Goal: Transaction & Acquisition: Purchase product/service

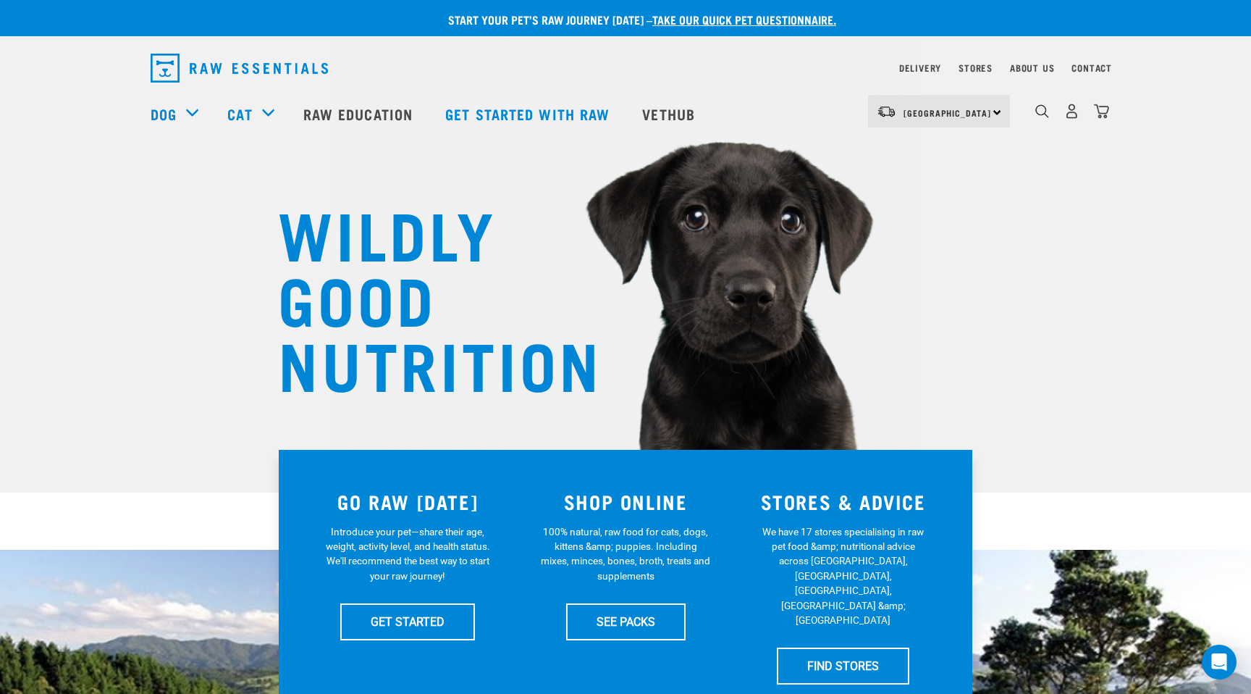
click at [836, 125] on div "0" at bounding box center [1072, 111] width 75 height 33
click at [836, 114] on img "dropdown navigation" at bounding box center [1072, 111] width 15 height 15
click at [836, 112] on img "dropdown navigation" at bounding box center [1072, 111] width 15 height 15
click at [836, 102] on div "0" at bounding box center [1072, 111] width 75 height 33
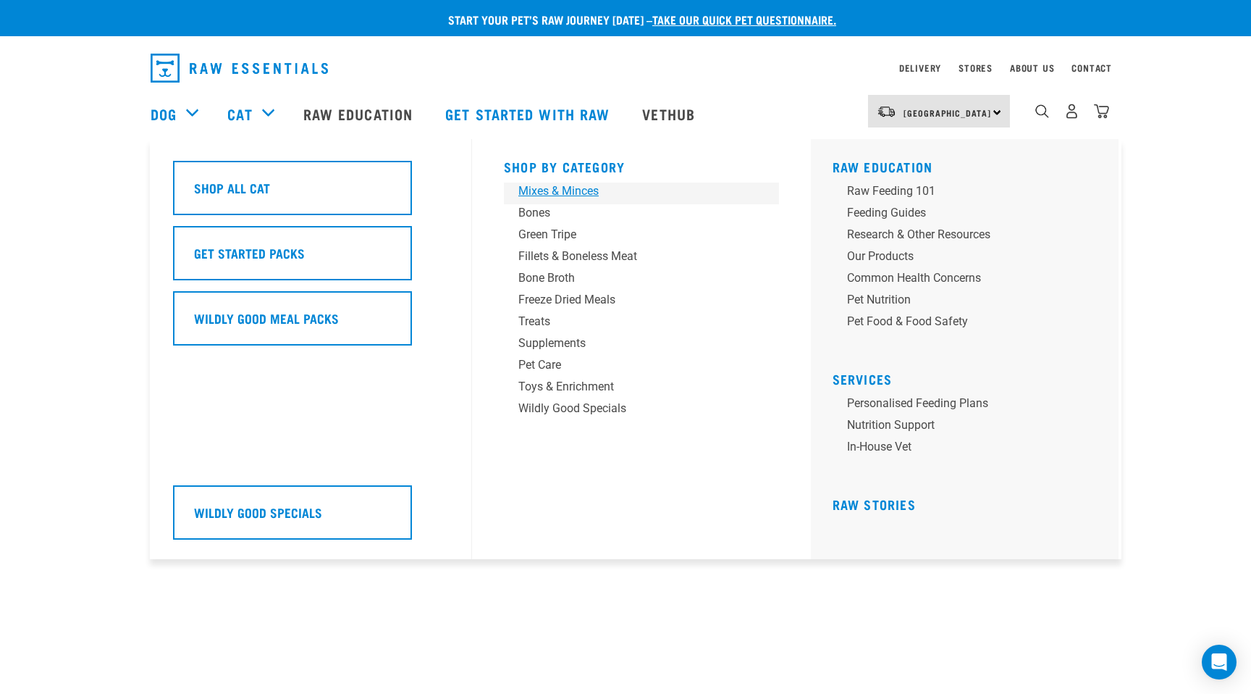
click at [537, 187] on div "Mixes & Minces" at bounding box center [632, 190] width 226 height 17
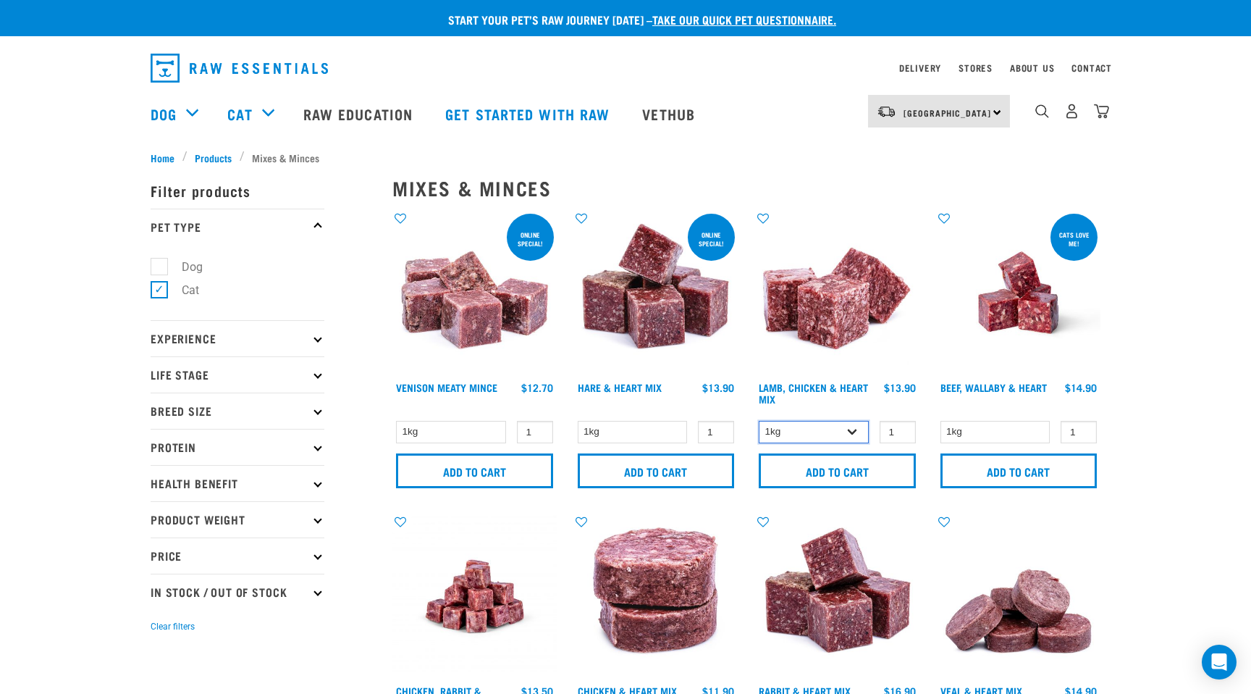
click at [855, 432] on select "1kg 3kg" at bounding box center [814, 432] width 110 height 22
select select "250"
click at [759, 421] on select "1kg 3kg" at bounding box center [814, 432] width 110 height 22
click at [857, 469] on input "Add to cart" at bounding box center [837, 470] width 157 height 35
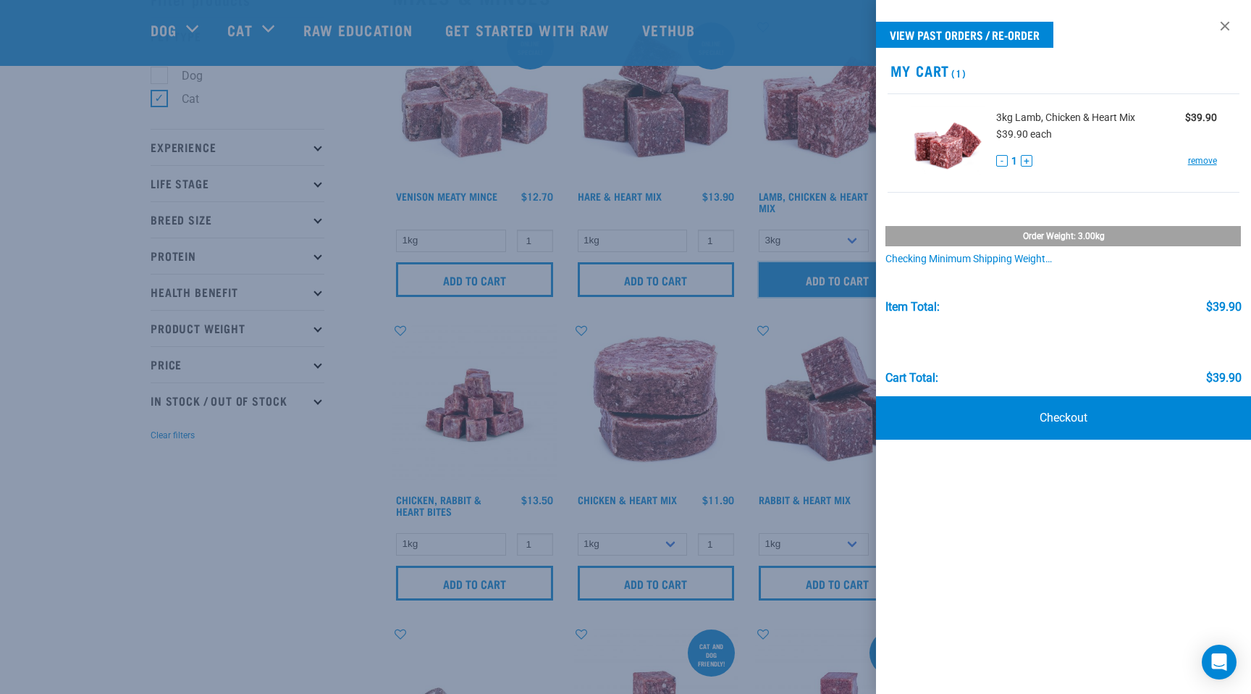
scroll to position [54, 0]
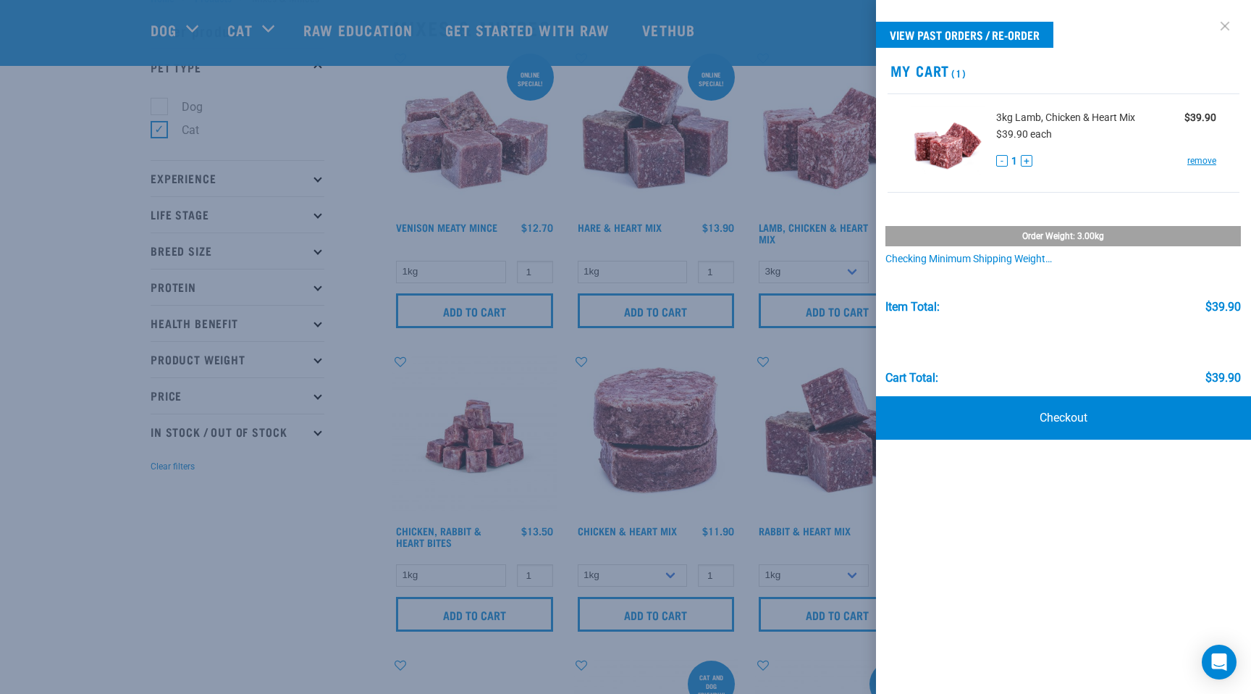
click at [1227, 23] on link at bounding box center [1225, 25] width 23 height 23
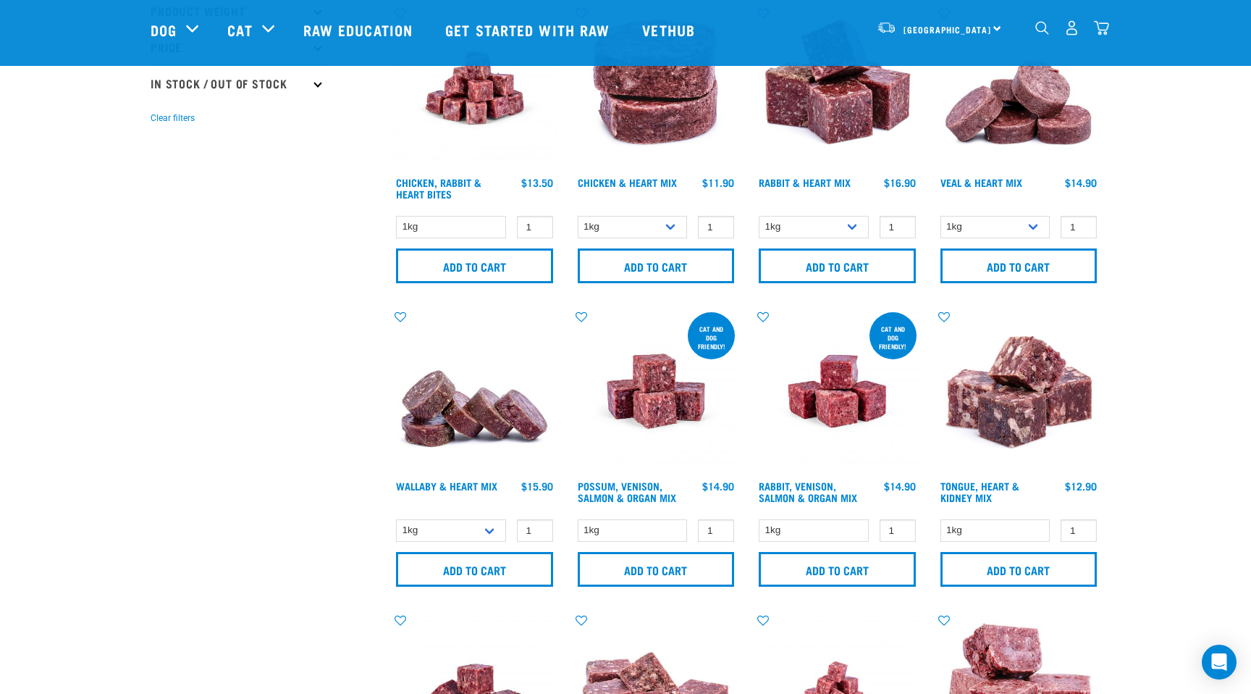
scroll to position [405, 0]
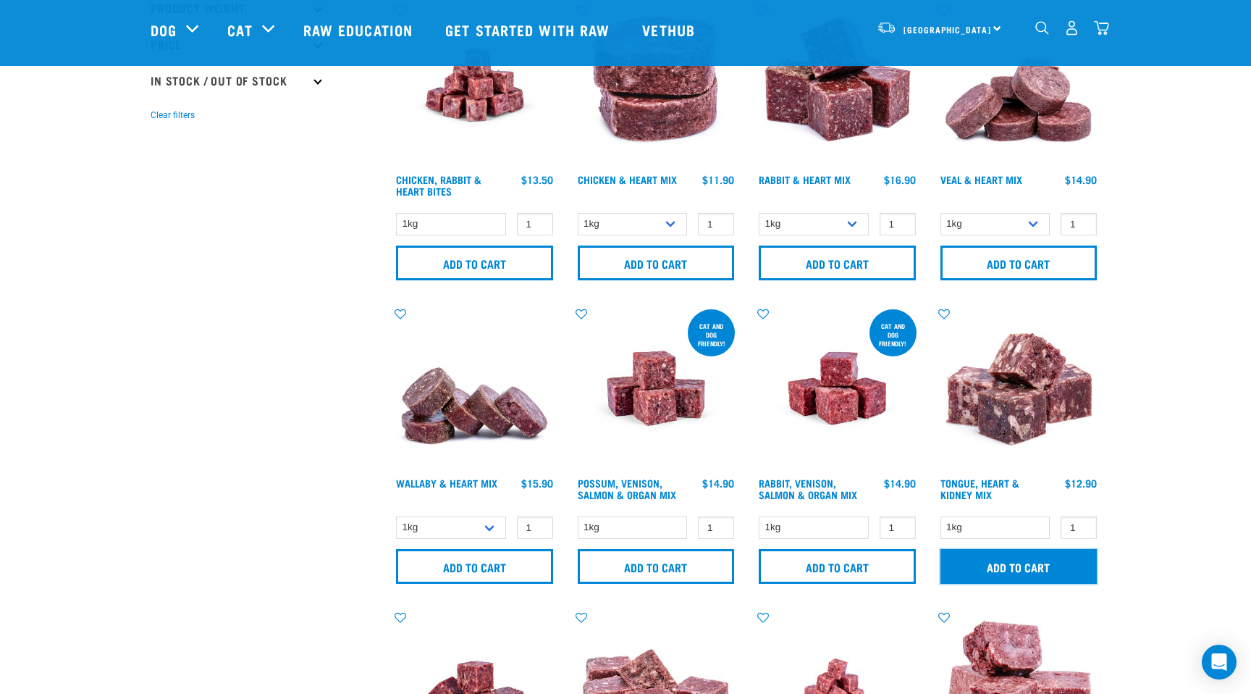
click at [1031, 563] on input "Add to cart" at bounding box center [1019, 566] width 157 height 35
drag, startPoint x: 1083, startPoint y: 524, endPoint x: 1031, endPoint y: 524, distance: 52.1
type input "2"
click at [1061, 524] on input "2" at bounding box center [1079, 527] width 36 height 22
click at [1021, 564] on input "Add to cart" at bounding box center [1019, 566] width 157 height 35
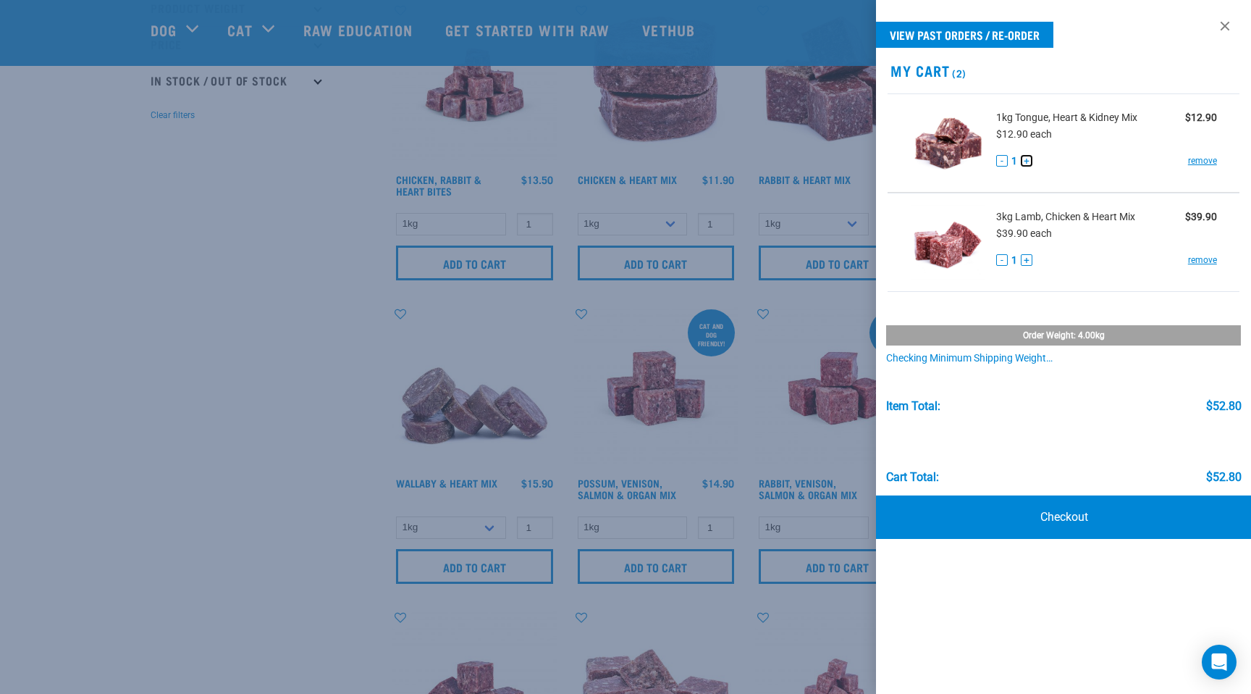
click at [1027, 160] on button "+" at bounding box center [1027, 161] width 12 height 12
click at [1227, 23] on link at bounding box center [1225, 25] width 23 height 23
click at [1004, 161] on button "-" at bounding box center [1002, 161] width 12 height 12
click at [1228, 21] on link at bounding box center [1225, 25] width 23 height 23
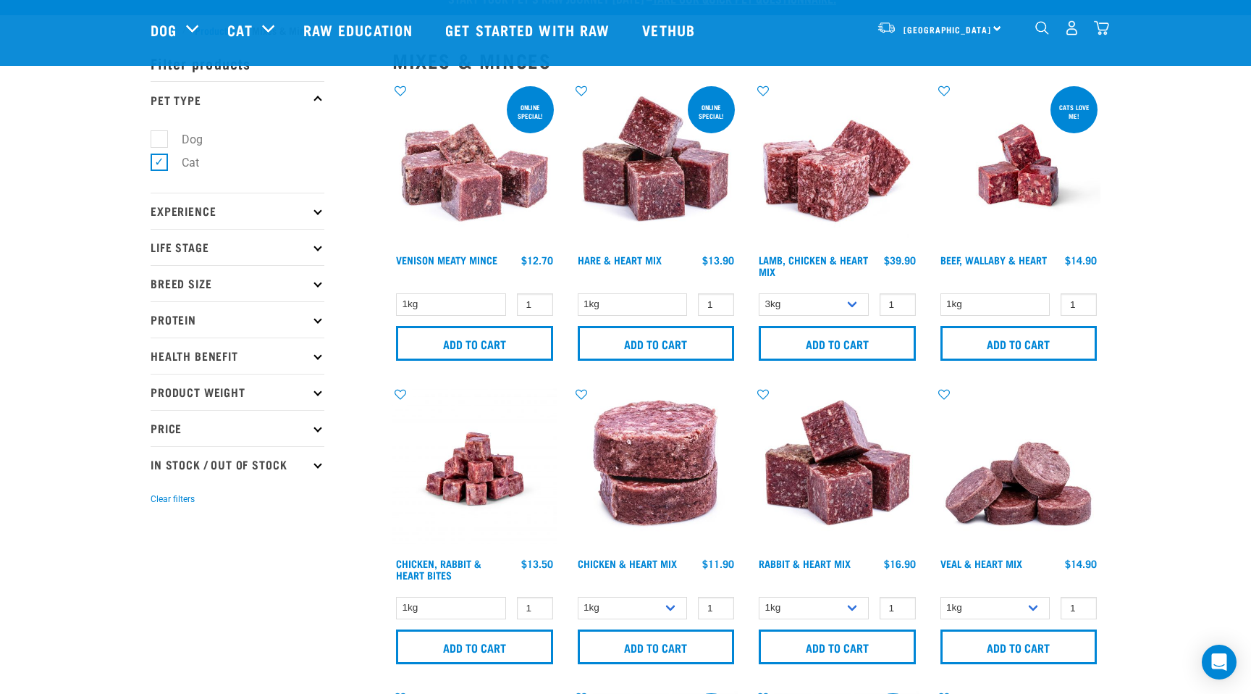
scroll to position [0, 0]
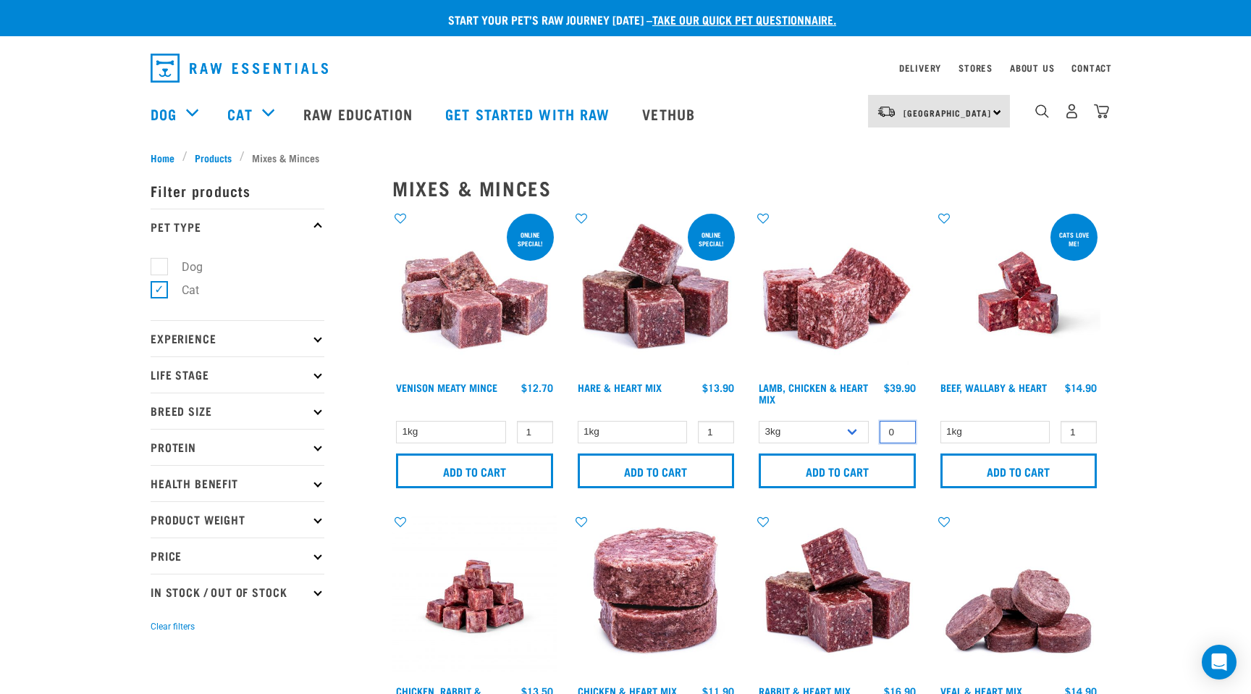
click at [902, 432] on input "0" at bounding box center [898, 432] width 36 height 22
click at [902, 429] on input "1" at bounding box center [898, 432] width 36 height 22
type input "2"
click at [902, 429] on input "2" at bounding box center [898, 432] width 36 height 22
click at [1187, 91] on nav "North Island North Island South Island Dog Shop All Dog Rolls Cat" at bounding box center [625, 114] width 1251 height 58
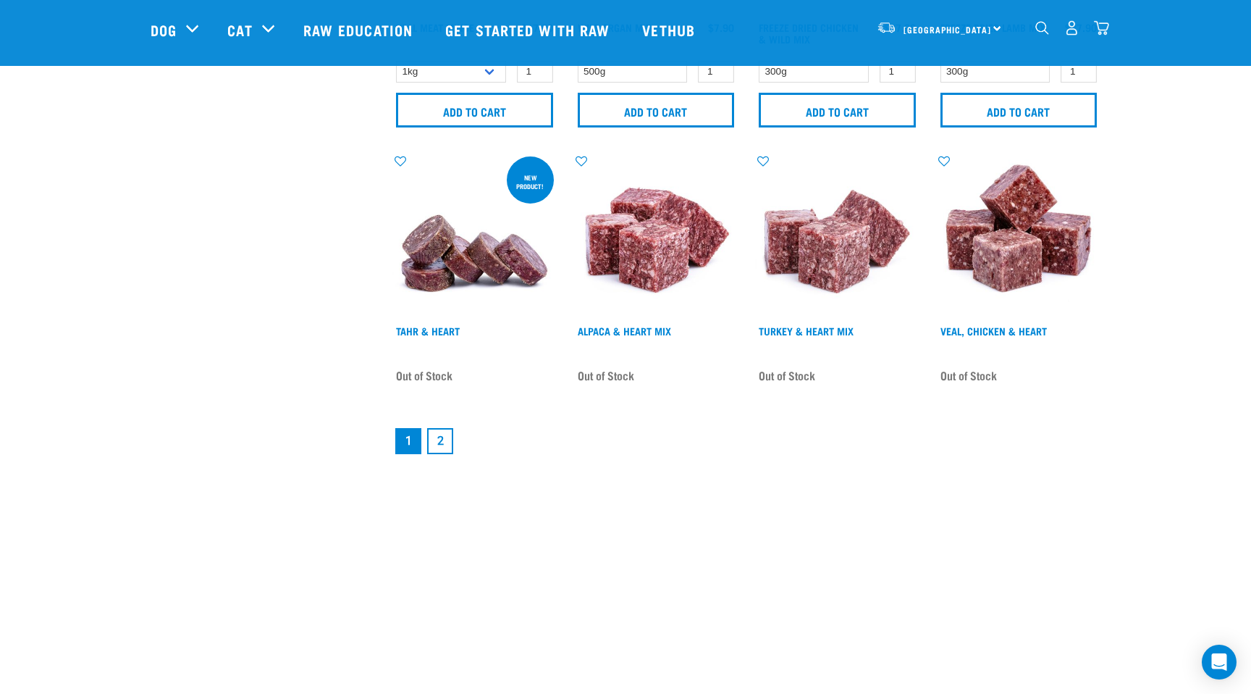
scroll to position [2072, 0]
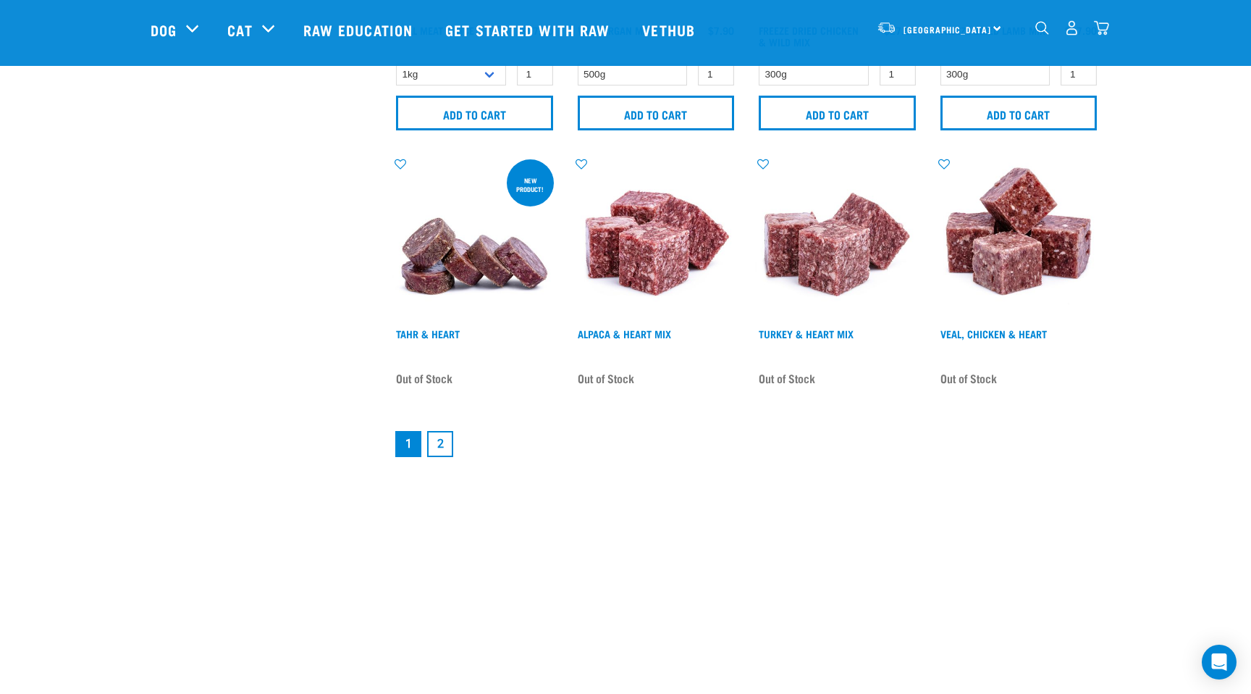
click at [445, 444] on link "2" at bounding box center [440, 444] width 26 height 26
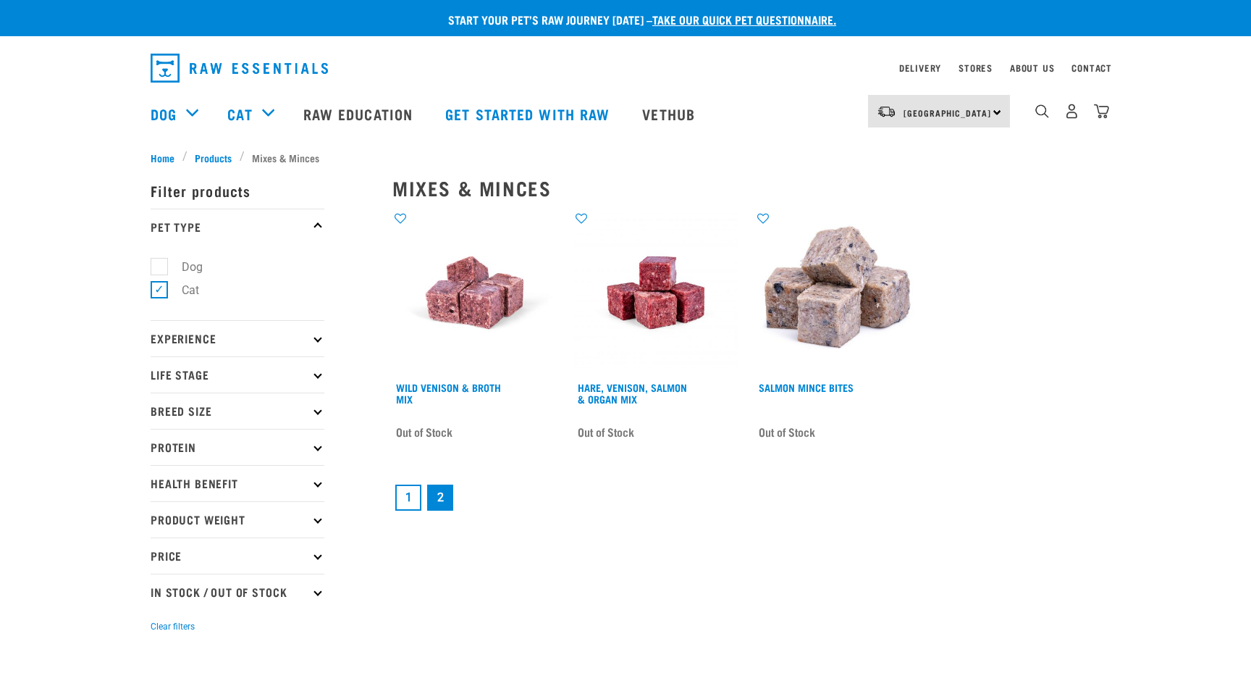
click at [410, 501] on link "1" at bounding box center [408, 497] width 26 height 26
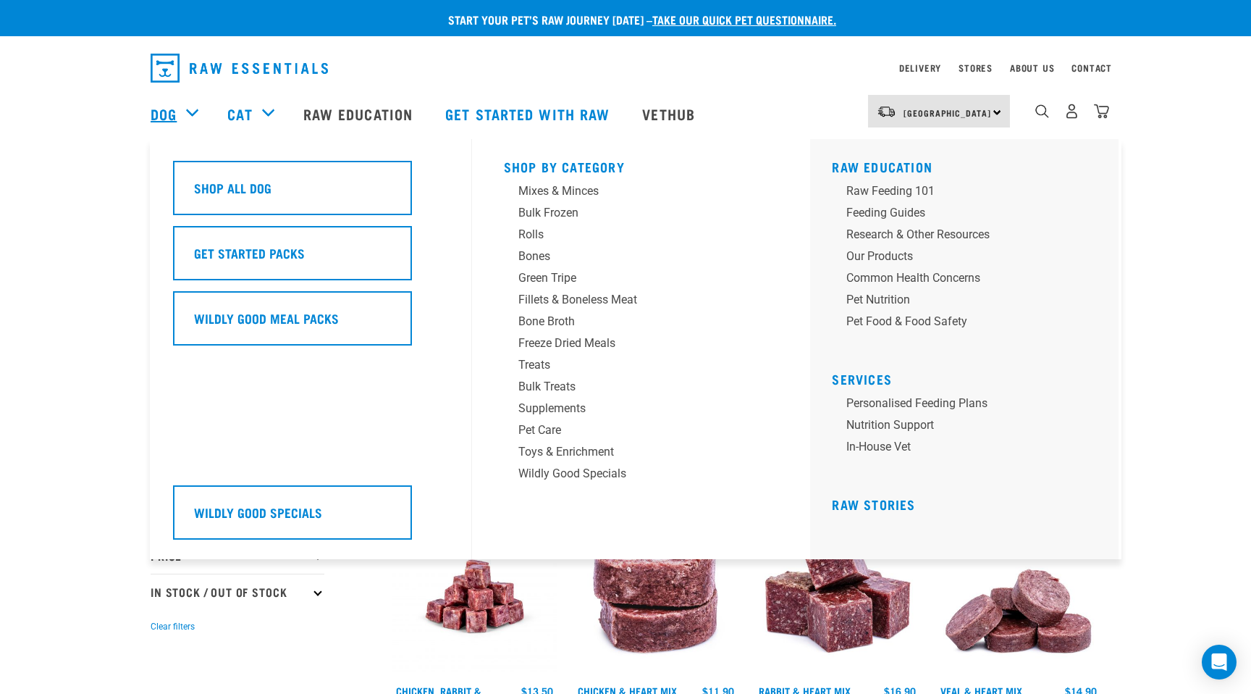
click at [174, 115] on link "Dog" at bounding box center [164, 114] width 26 height 22
click at [587, 190] on div "Mixes & Minces" at bounding box center [632, 190] width 226 height 17
click at [555, 193] on div "Mixes & Minces" at bounding box center [632, 190] width 226 height 17
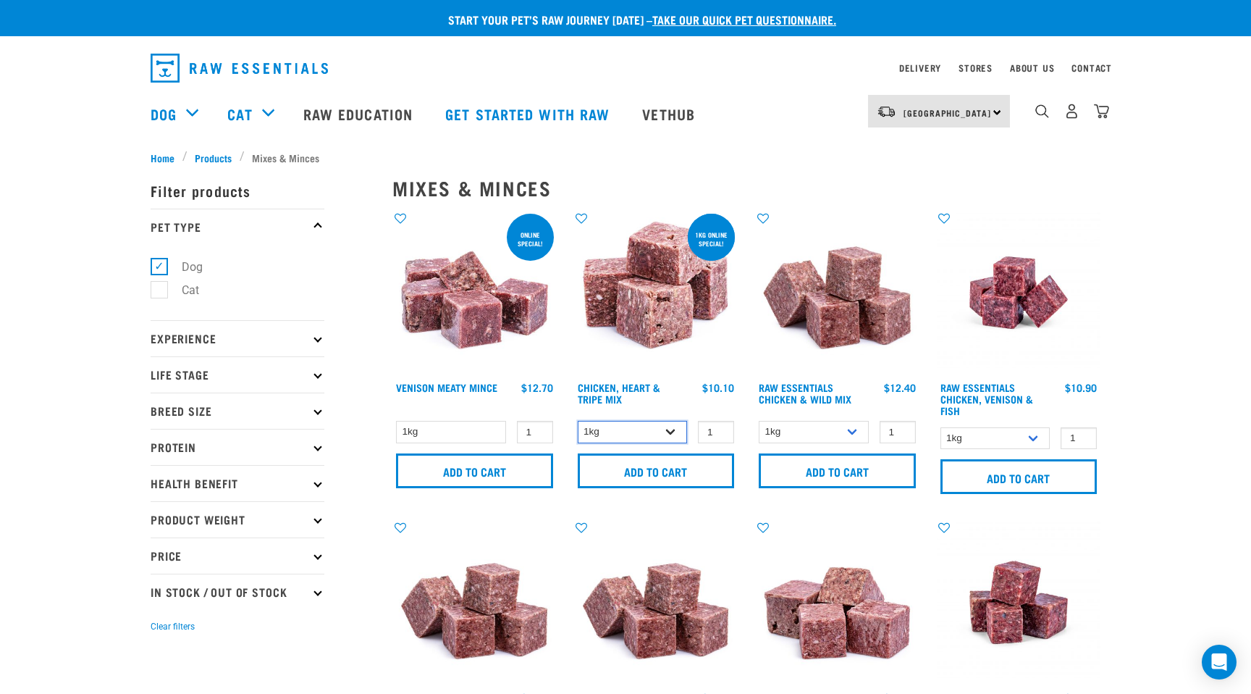
click at [671, 429] on select "1kg 3kg" at bounding box center [633, 432] width 110 height 22
select select "368"
click at [578, 421] on select "1kg 3kg" at bounding box center [633, 432] width 110 height 22
click at [676, 467] on input "Add to cart" at bounding box center [656, 470] width 157 height 35
click at [856, 430] on select "1kg 3kg Bulk (10kg)" at bounding box center [814, 432] width 110 height 22
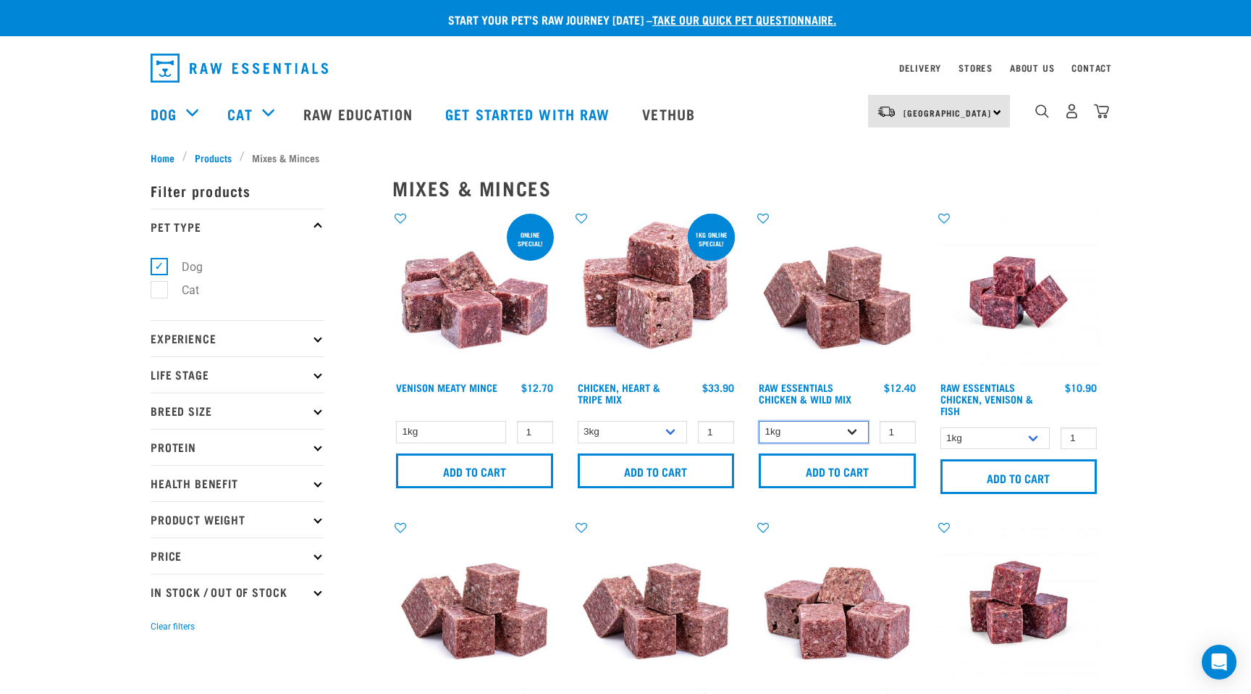
select select "709"
click at [759, 421] on select "1kg 3kg Bulk (10kg)" at bounding box center [814, 432] width 110 height 22
click at [836, 469] on input "Add to cart" at bounding box center [837, 470] width 157 height 35
click at [1105, 112] on img "dropdown navigation" at bounding box center [1101, 111] width 15 height 15
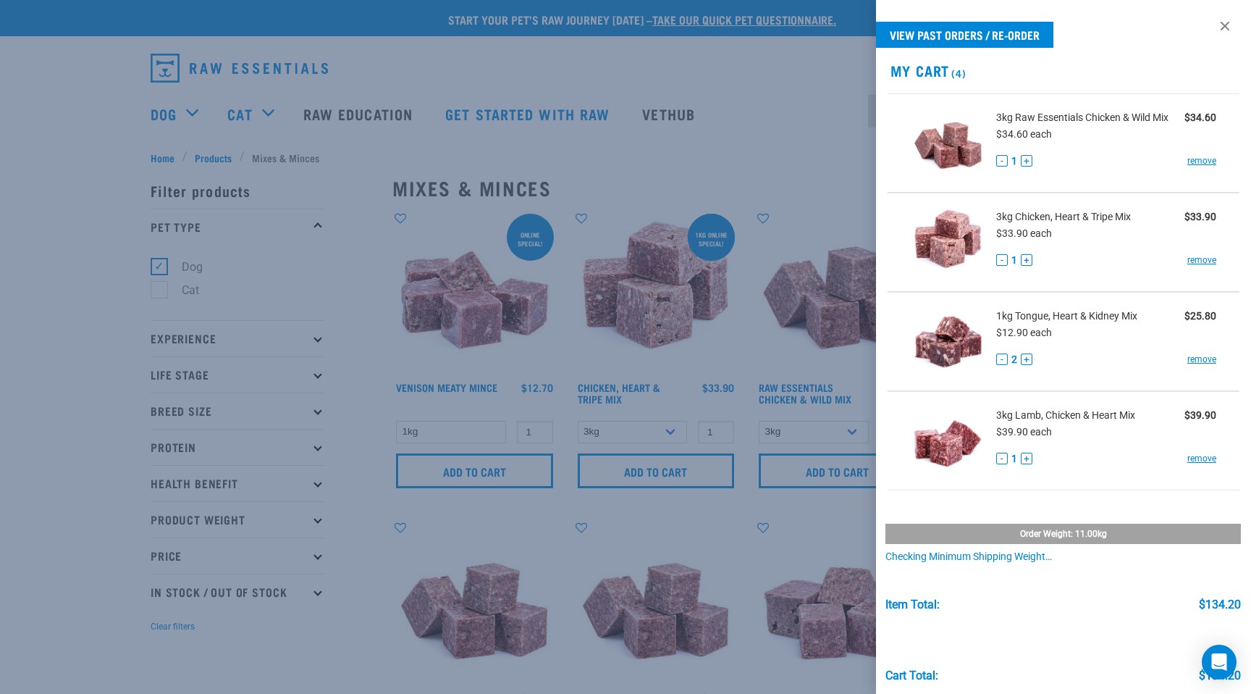
scroll to position [61, 0]
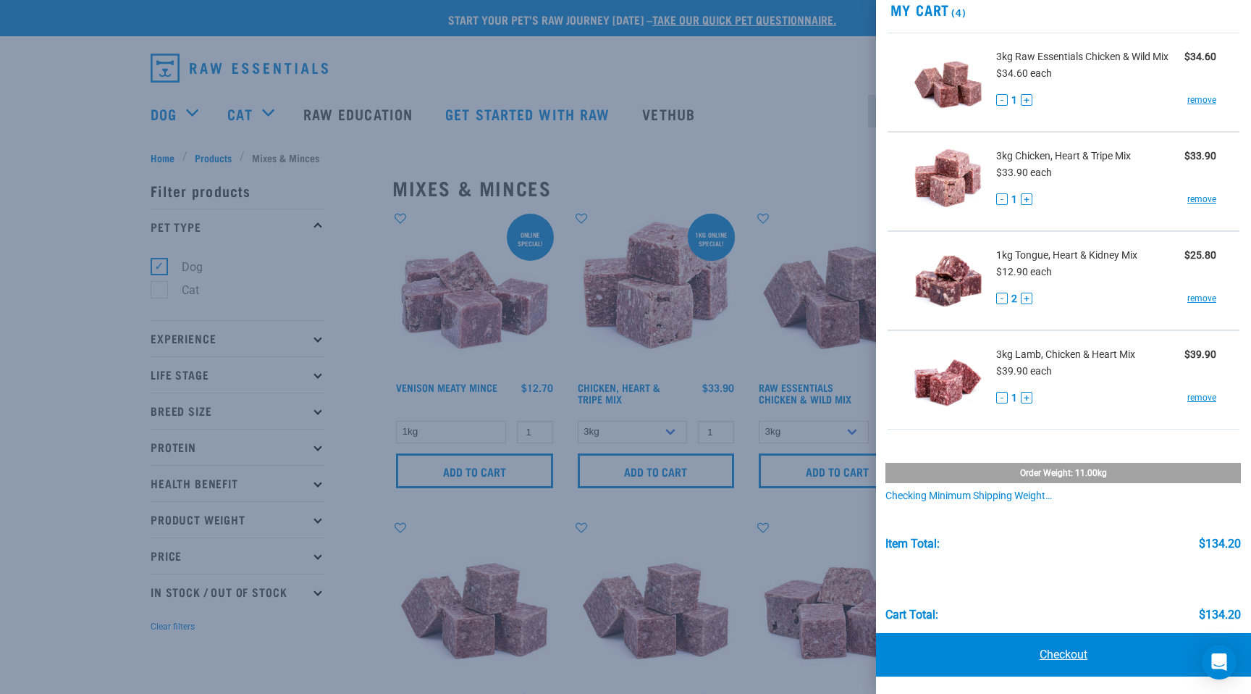
click at [1080, 655] on link "Checkout" at bounding box center [1063, 654] width 375 height 43
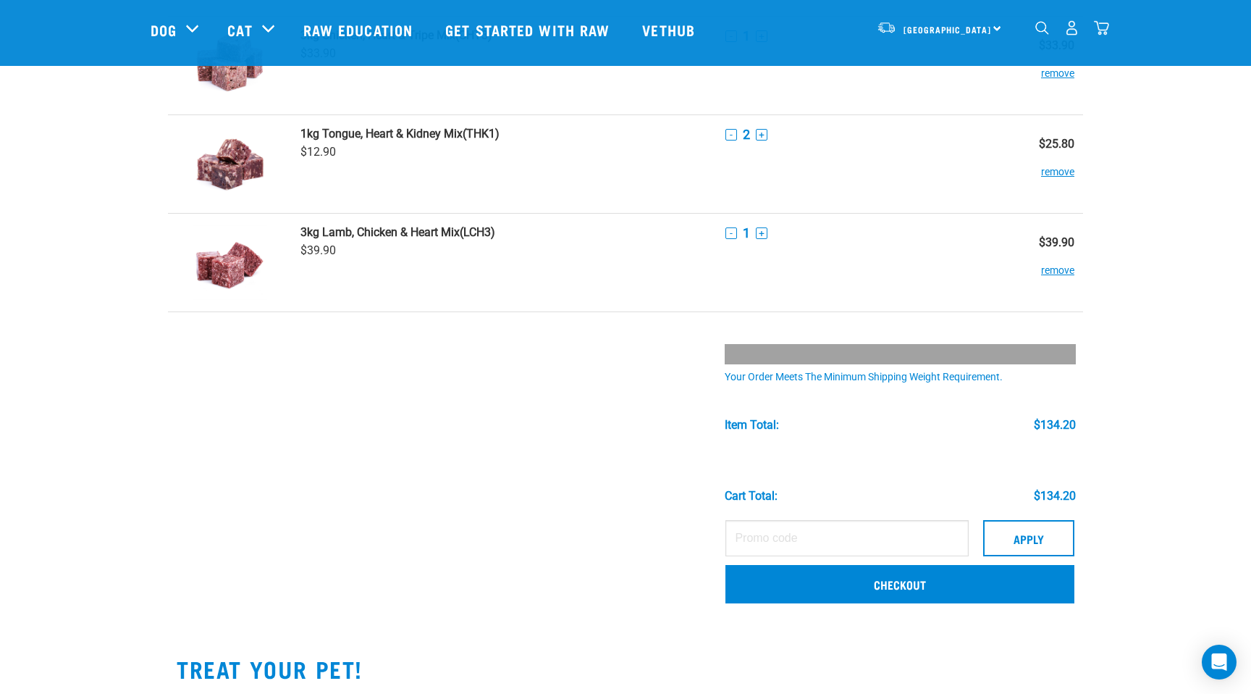
scroll to position [339, 0]
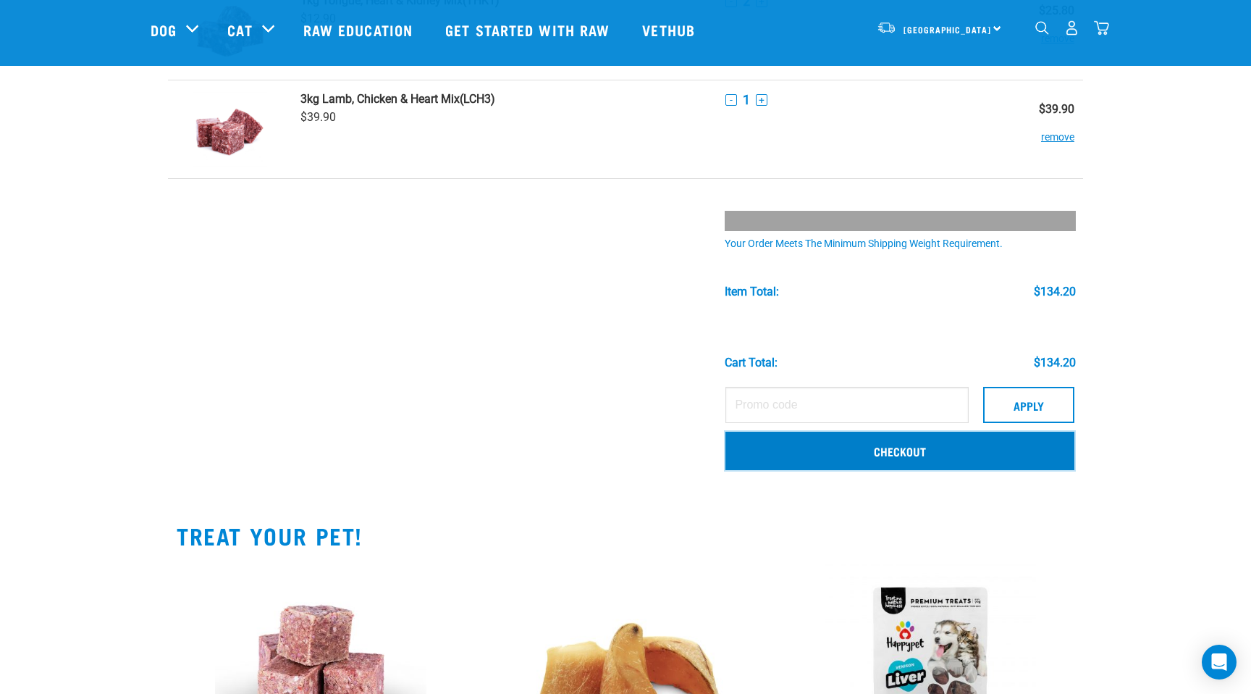
click at [970, 453] on link "Checkout" at bounding box center [900, 451] width 349 height 38
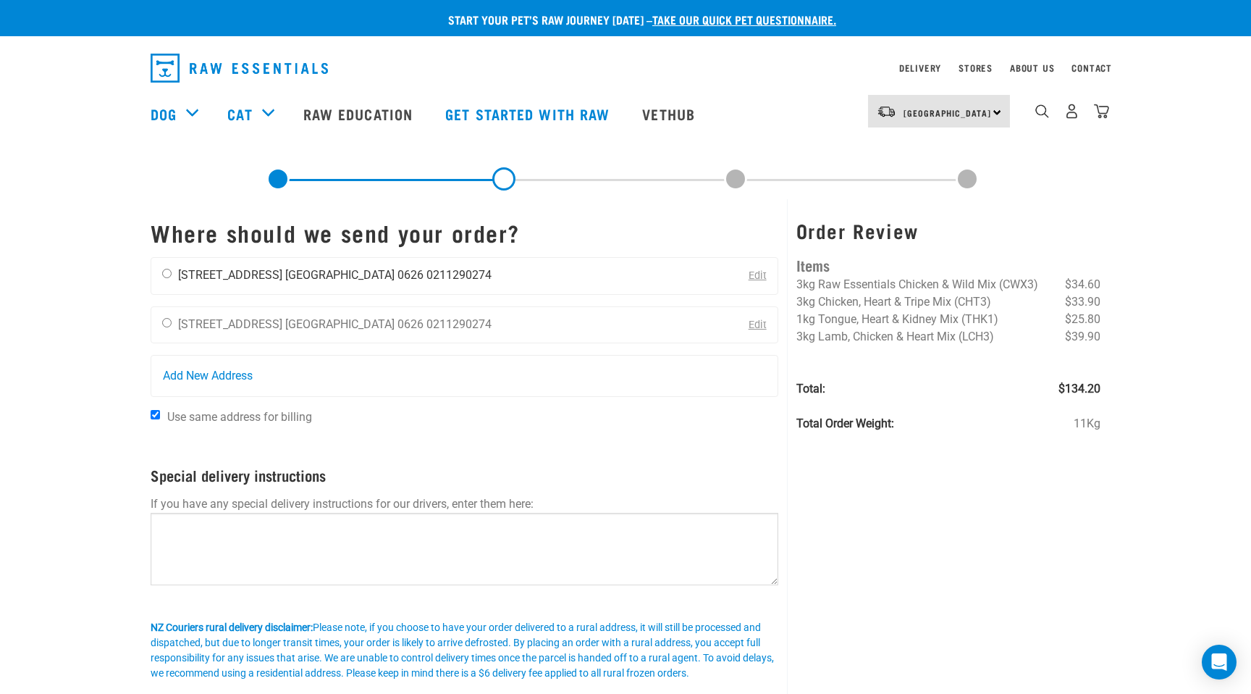
click at [165, 272] on input "radio" at bounding box center [166, 273] width 9 height 9
radio input "true"
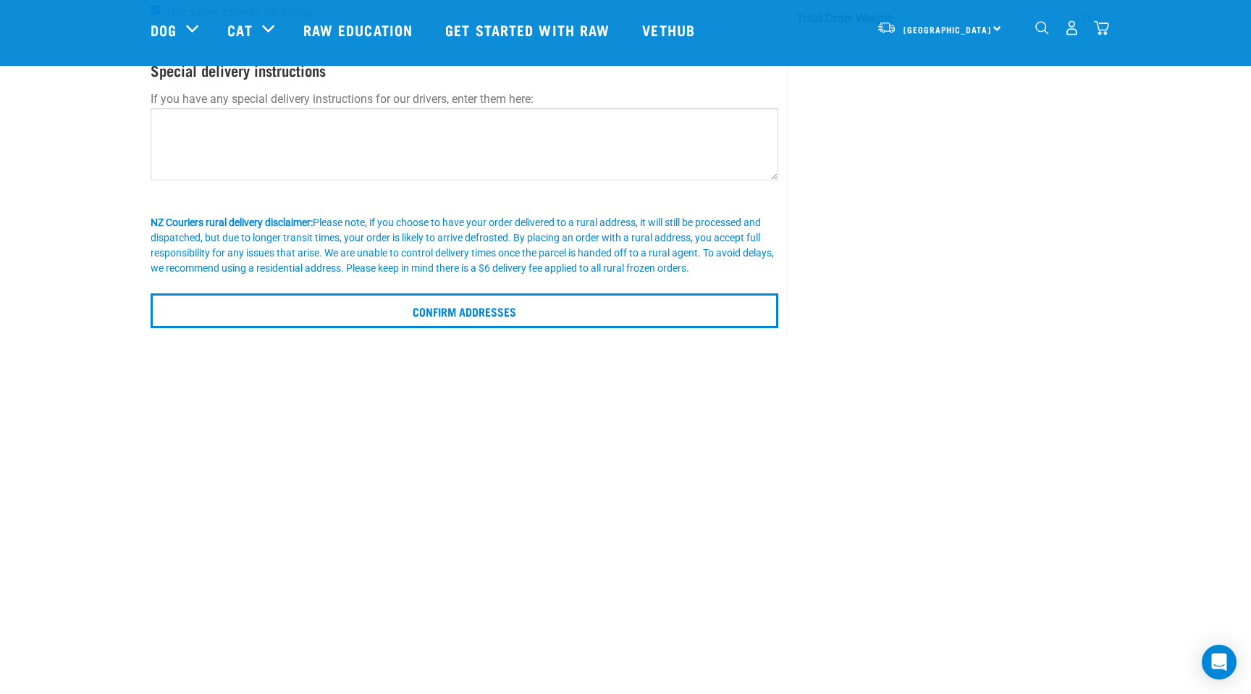
scroll to position [324, 0]
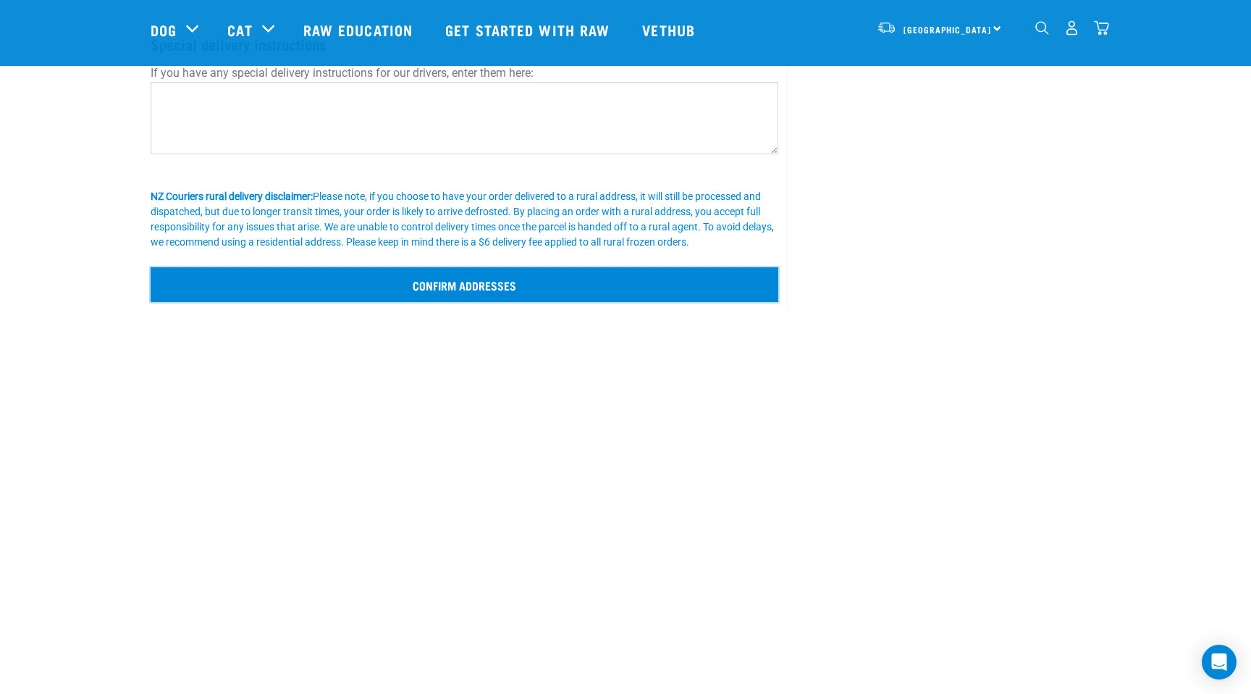
click at [562, 286] on input "Confirm addresses" at bounding box center [465, 284] width 628 height 35
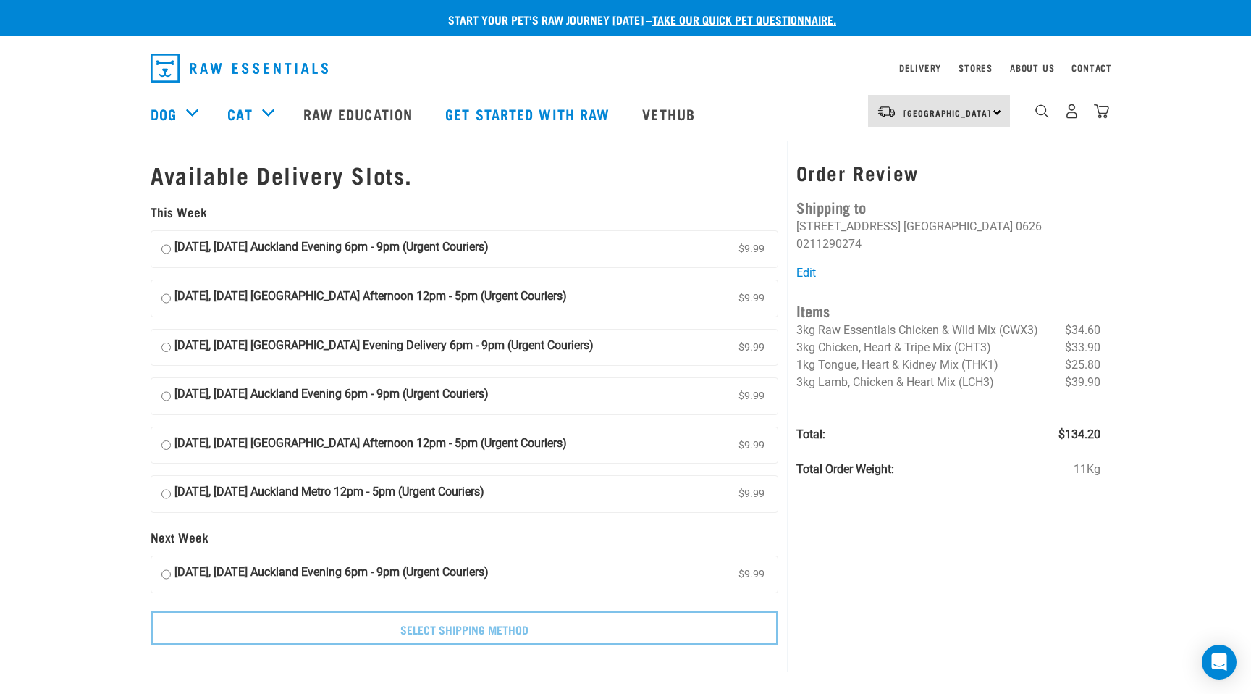
click at [167, 298] on input "[DATE], [DATE] [GEOGRAPHIC_DATA] Afternoon 12pm - 5pm (Urgent Couriers) $9.99" at bounding box center [165, 298] width 9 height 22
radio input "true"
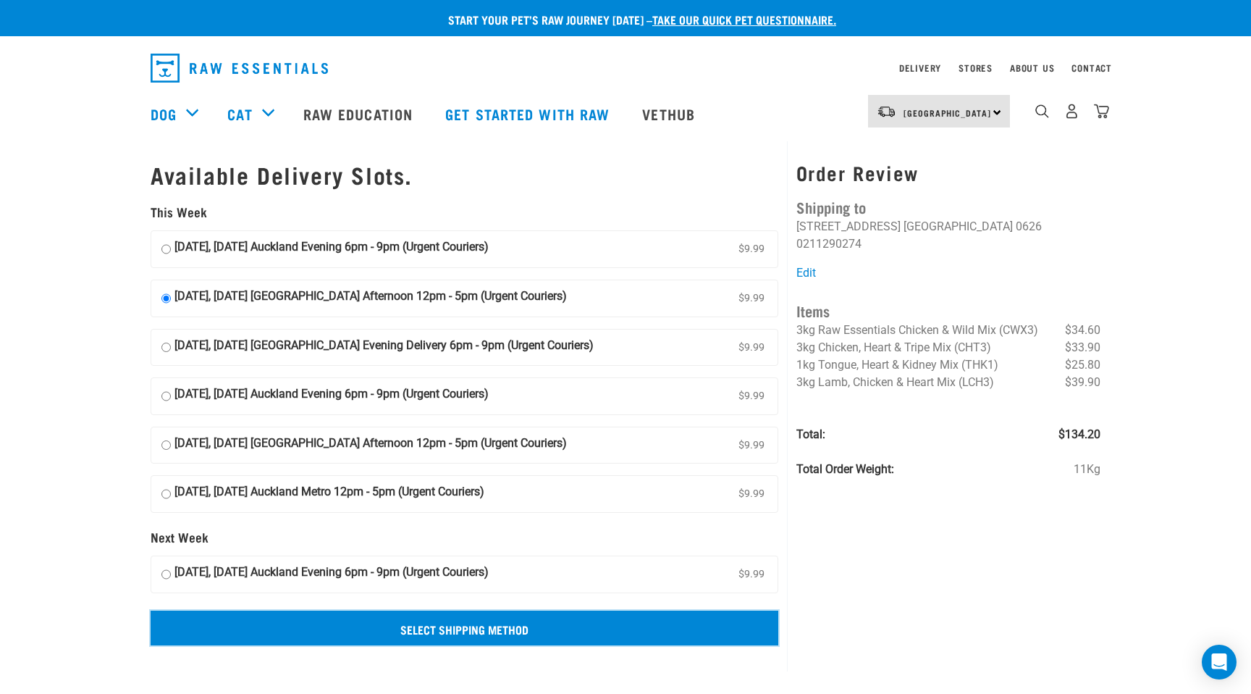
click at [474, 630] on input "Select Shipping Method" at bounding box center [465, 627] width 628 height 35
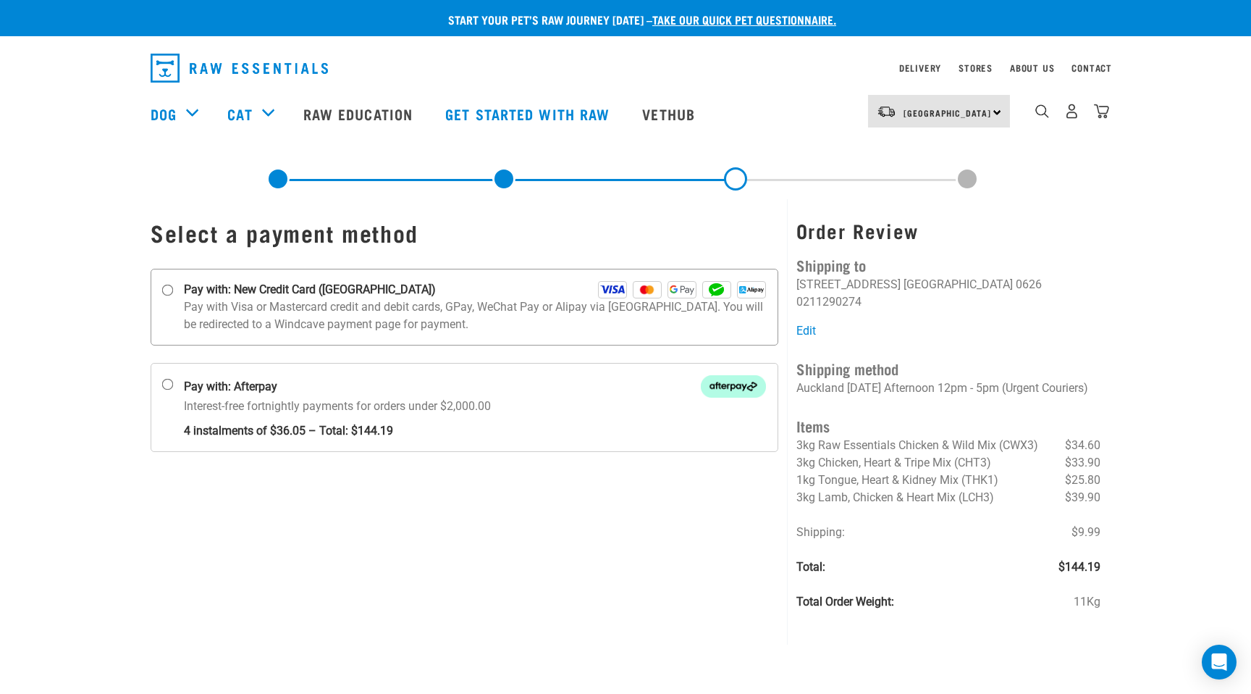
click at [169, 293] on input "Pay with: New Credit Card ([GEOGRAPHIC_DATA])" at bounding box center [168, 291] width 12 height 12
radio input "true"
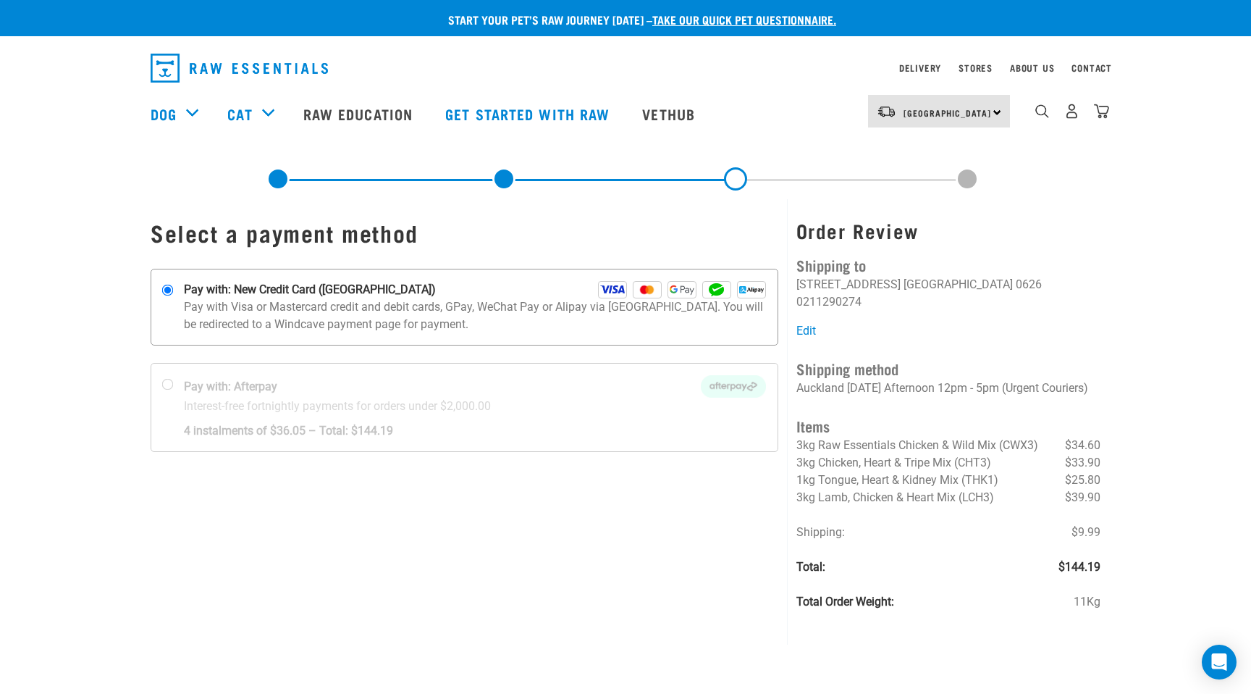
click at [507, 306] on p "Pay with Visa or Mastercard credit and debit cards, GPay, WeChat Pay or Alipay …" at bounding box center [475, 315] width 582 height 35
click at [174, 296] on input "Pay with: New Credit Card ([GEOGRAPHIC_DATA])" at bounding box center [168, 291] width 12 height 12
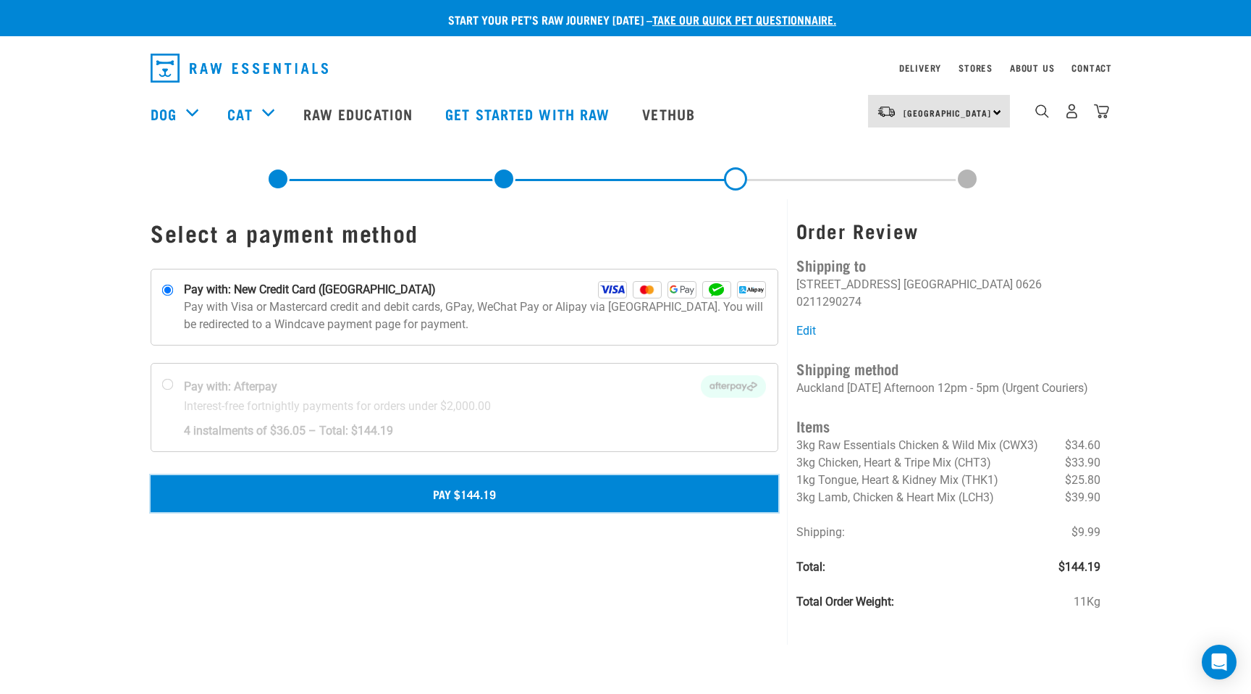
click at [452, 497] on button "Pay $144.19" at bounding box center [465, 493] width 628 height 36
